Goal: Task Accomplishment & Management: Manage account settings

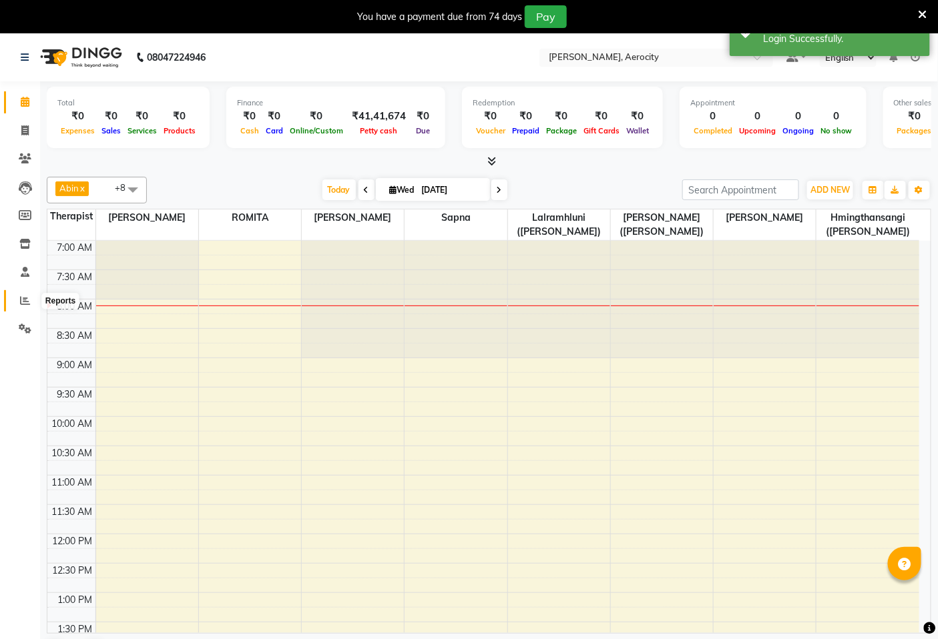
click at [21, 302] on icon at bounding box center [25, 301] width 10 height 10
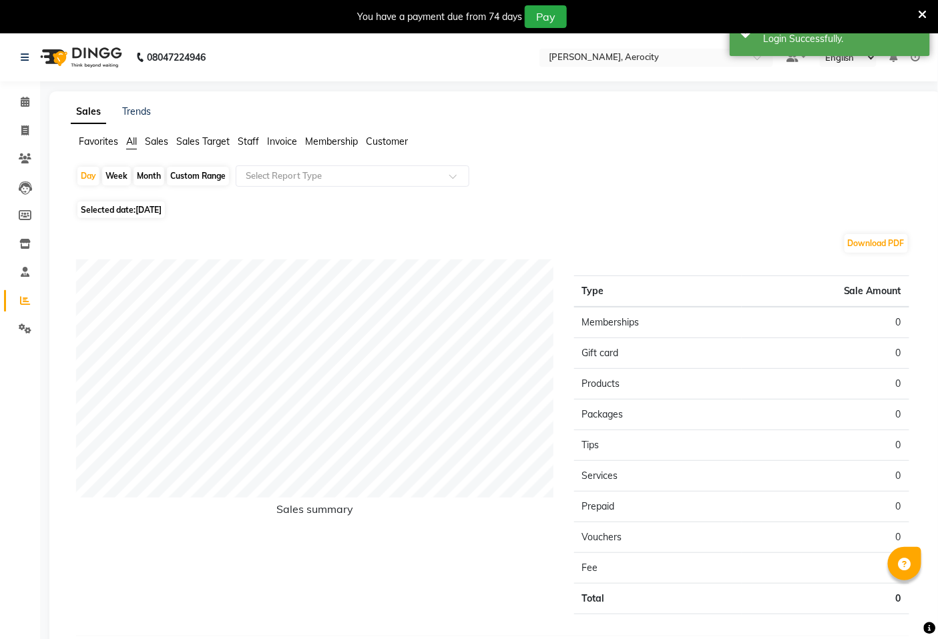
click at [198, 139] on span "Sales Target" at bounding box center [202, 141] width 53 height 12
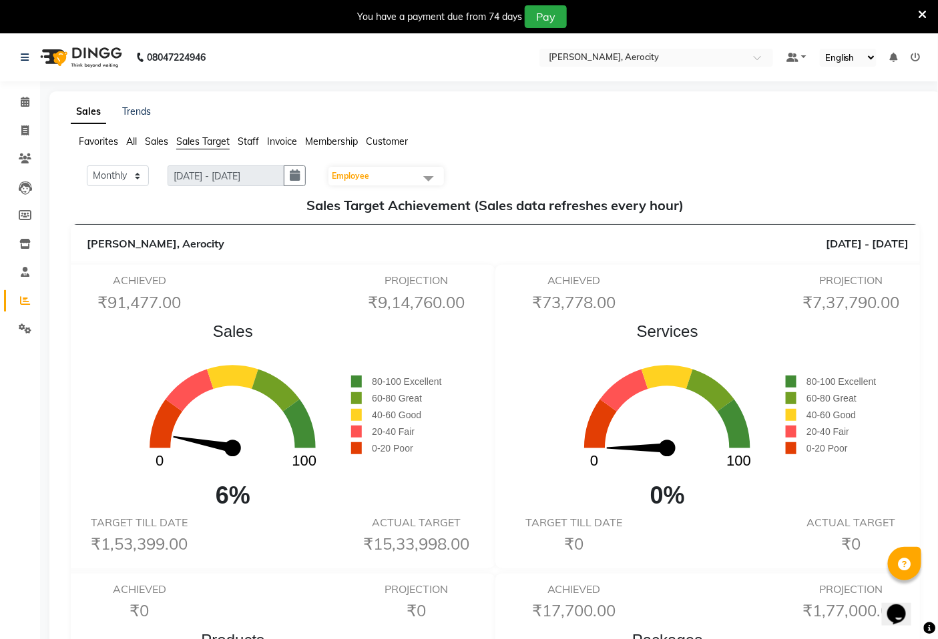
click at [915, 59] on icon at bounding box center [915, 57] width 9 height 9
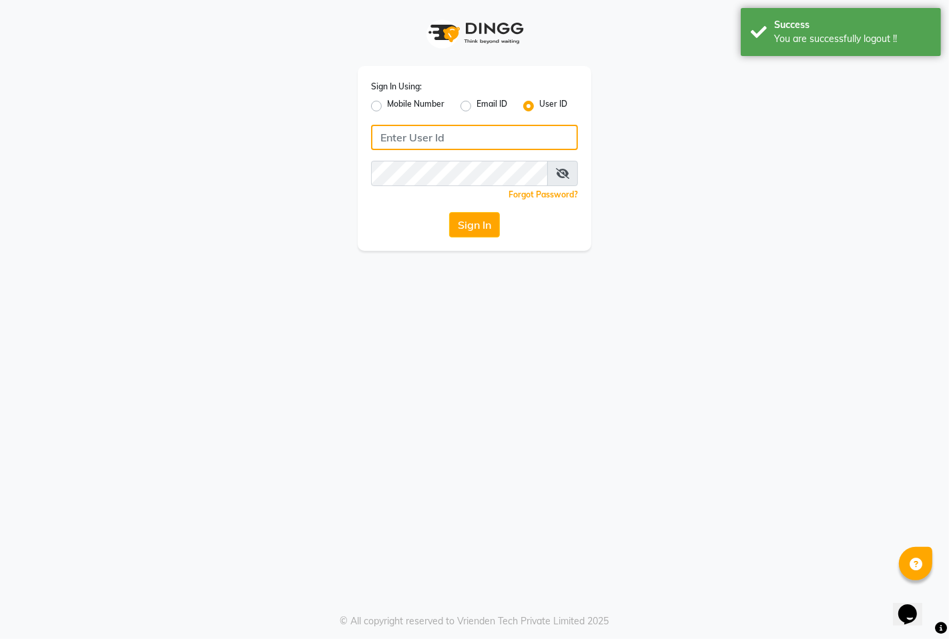
type input "9366908950"
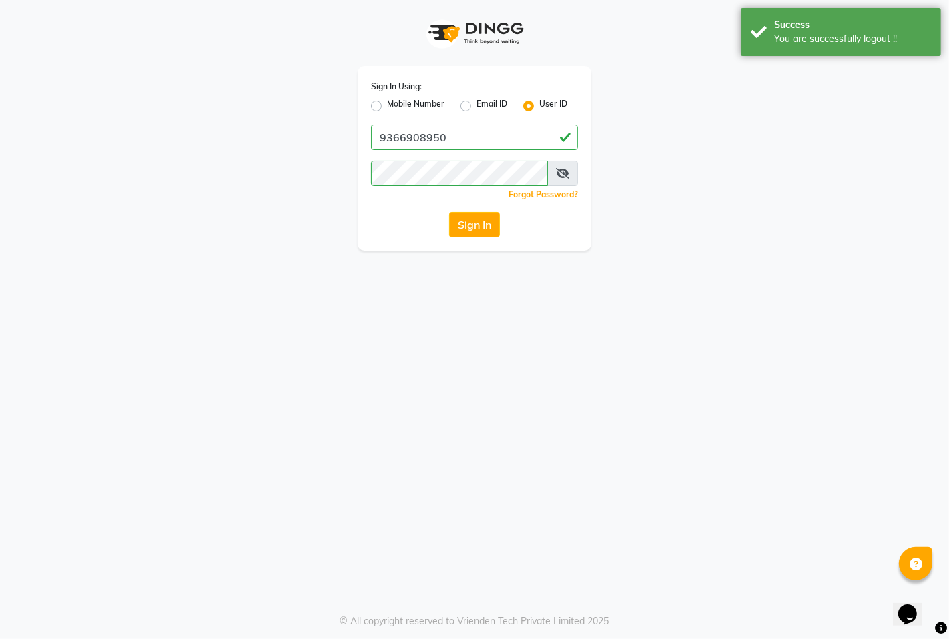
click at [387, 103] on label "Mobile Number" at bounding box center [415, 106] width 57 height 16
click at [387, 103] on input "Mobile Number" at bounding box center [391, 102] width 9 height 9
radio input "true"
radio input "false"
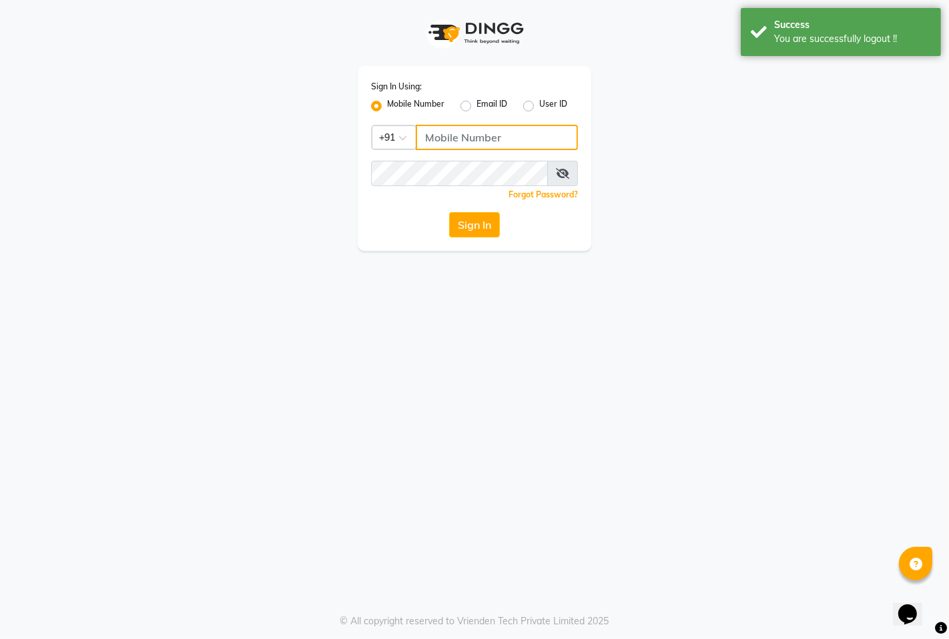
click at [458, 141] on input "Username" at bounding box center [497, 137] width 162 height 25
type input "7389901811"
click at [472, 230] on button "Sign In" at bounding box center [474, 224] width 51 height 25
